Goal: Transaction & Acquisition: Obtain resource

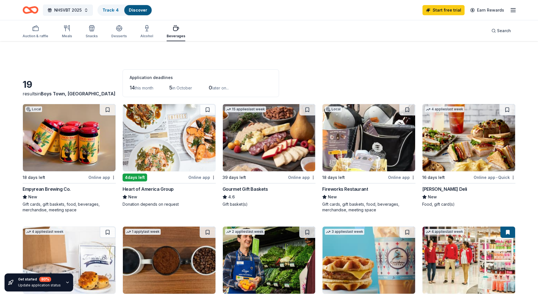
scroll to position [226, 0]
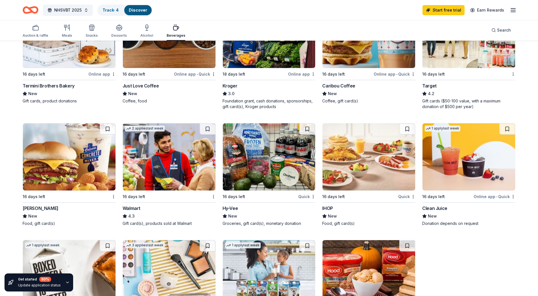
click at [65, 283] on icon "button" at bounding box center [67, 283] width 5 height 5
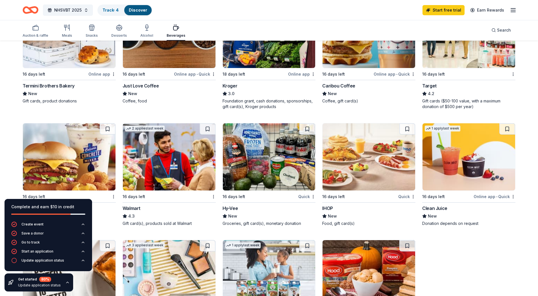
click at [65, 283] on icon "button" at bounding box center [67, 283] width 5 height 5
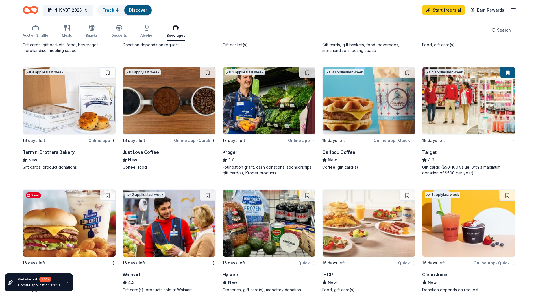
scroll to position [151, 0]
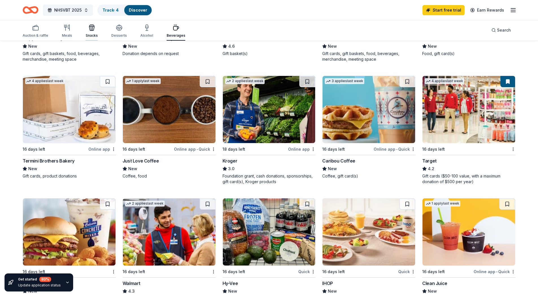
click at [94, 32] on div "Snacks" at bounding box center [92, 31] width 12 height 14
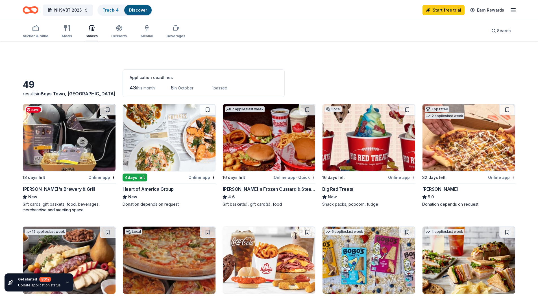
scroll to position [75, 0]
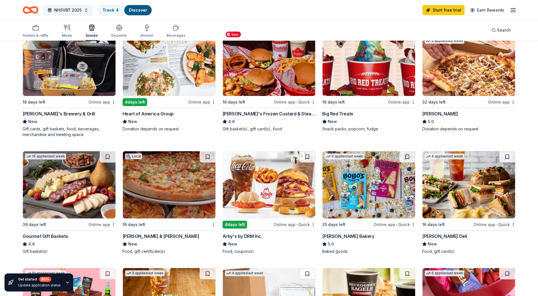
click at [279, 84] on img at bounding box center [269, 62] width 93 height 67
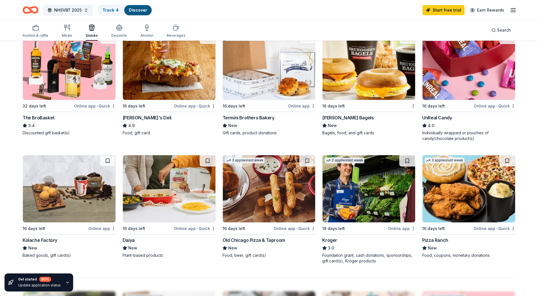
scroll to position [301, 0]
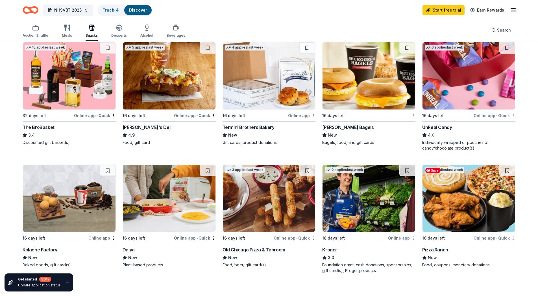
drag, startPoint x: 488, startPoint y: 181, endPoint x: 533, endPoint y: 125, distance: 71.3
drag, startPoint x: 533, startPoint y: 125, endPoint x: 507, endPoint y: 274, distance: 150.6
click at [507, 274] on div "49 results in Boys Town, NE Application deadlines 43 this month 6 in October 1 …" at bounding box center [269, 117] width 493 height 698
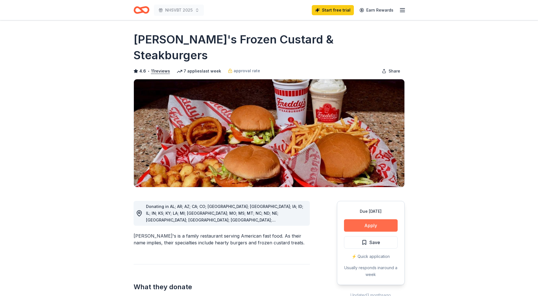
click at [361, 219] on button "Apply" at bounding box center [371, 225] width 54 height 12
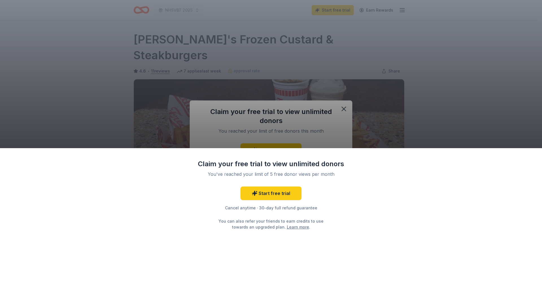
click at [342, 109] on div "Claim your free trial to view unlimited donors You've reached your limit of 5 f…" at bounding box center [271, 148] width 542 height 296
